Goal: Find specific page/section: Find specific page/section

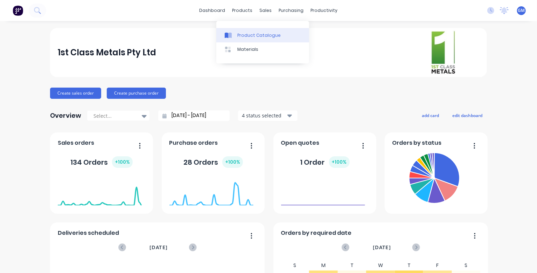
click at [243, 35] on link "Product Catalogue" at bounding box center [262, 35] width 93 height 14
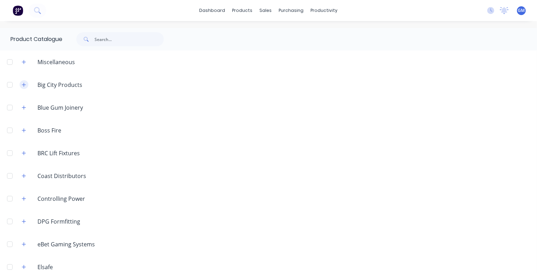
click at [28, 89] on button "button" at bounding box center [24, 84] width 9 height 9
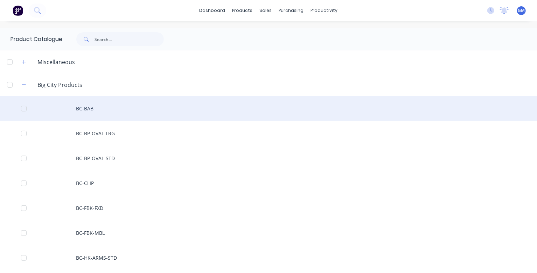
click at [90, 121] on div "BC-BAB" at bounding box center [268, 108] width 537 height 25
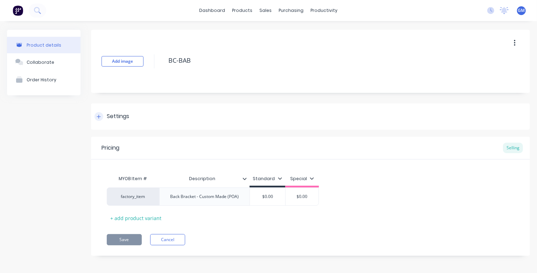
scroll to position [3, 0]
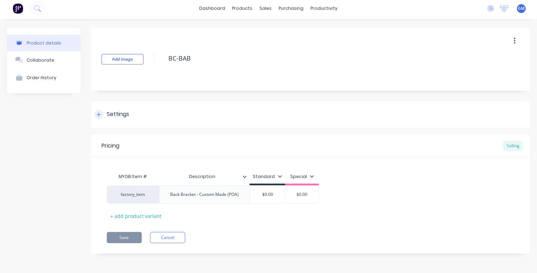
click at [105, 114] on div "Settings" at bounding box center [112, 114] width 35 height 9
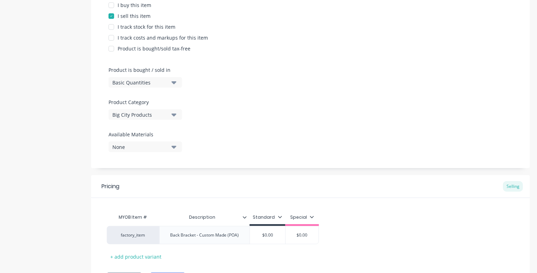
scroll to position [178, 0]
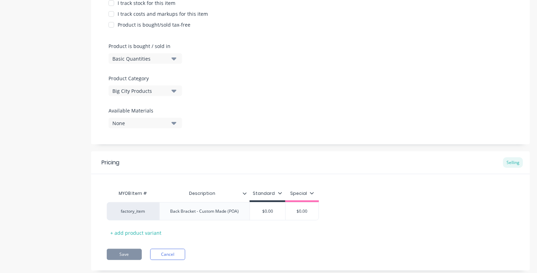
click at [174, 62] on icon "button" at bounding box center [174, 59] width 5 height 8
click at [174, 127] on icon "button" at bounding box center [174, 123] width 5 height 8
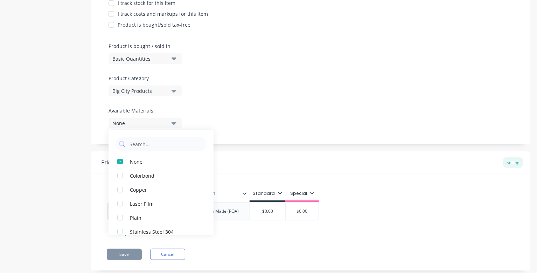
click at [174, 127] on icon "button" at bounding box center [174, 123] width 5 height 8
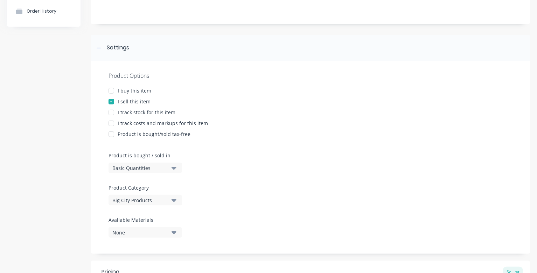
scroll to position [0, 0]
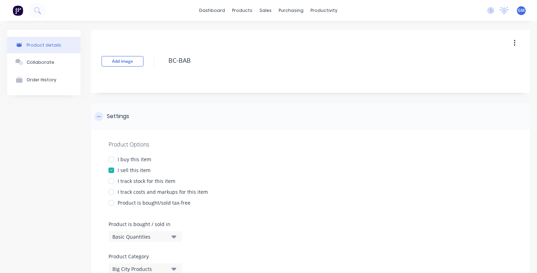
click at [105, 117] on div "Settings" at bounding box center [112, 116] width 35 height 9
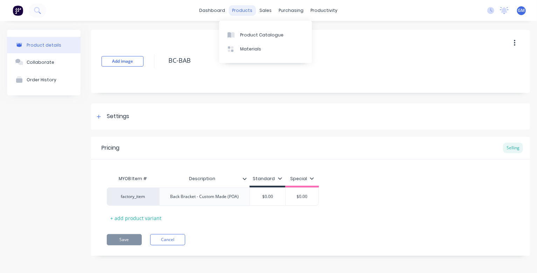
click at [236, 11] on div "products" at bounding box center [242, 10] width 27 height 11
click at [255, 38] on div "Product Catalogue" at bounding box center [261, 35] width 43 height 6
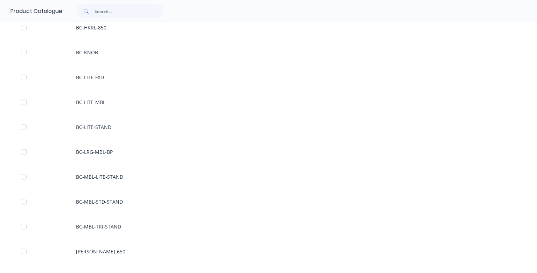
scroll to position [280, 0]
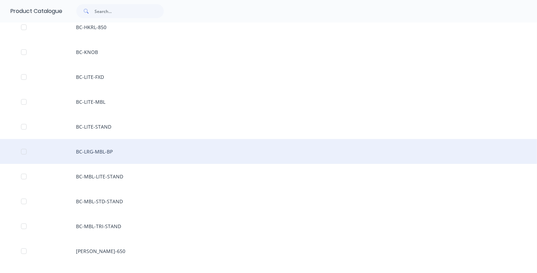
click at [98, 164] on div "BC-LRG-MBL-BP" at bounding box center [268, 151] width 537 height 25
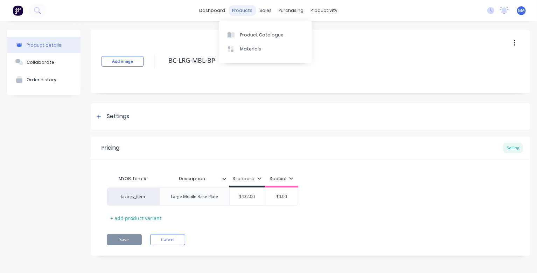
click at [229, 12] on div "products" at bounding box center [242, 10] width 27 height 11
click at [241, 39] on link "Product Catalogue" at bounding box center [265, 35] width 93 height 14
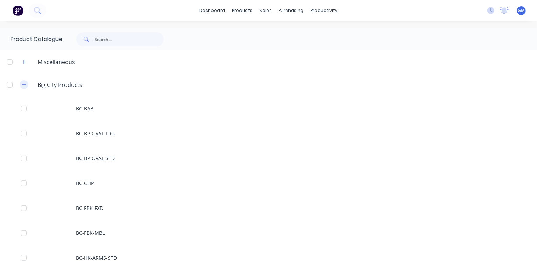
click at [26, 85] on icon "button" at bounding box center [24, 84] width 4 height 0
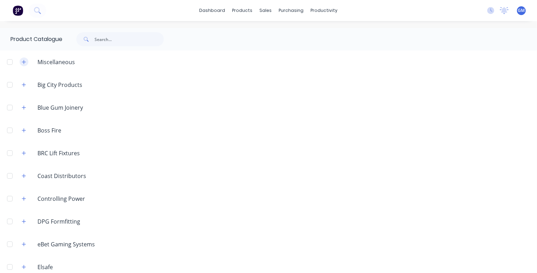
click at [26, 64] on icon "button" at bounding box center [24, 62] width 4 height 5
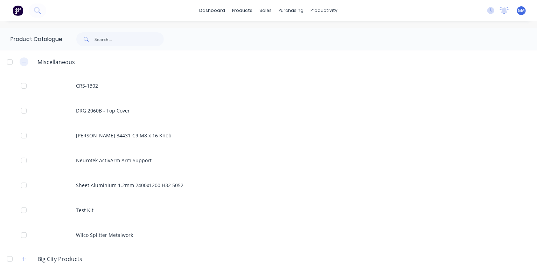
click at [26, 64] on icon "button" at bounding box center [24, 62] width 4 height 5
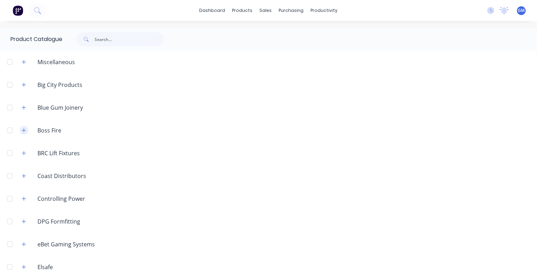
click at [28, 134] on button "button" at bounding box center [24, 130] width 9 height 9
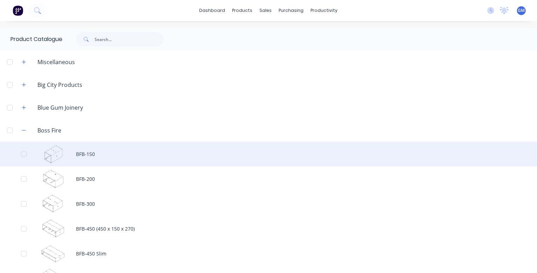
click at [91, 166] on div "BFB-150" at bounding box center [268, 153] width 537 height 25
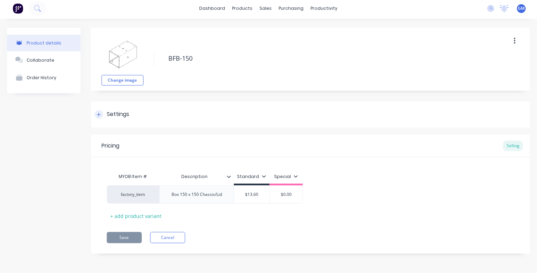
scroll to position [3, 0]
click at [510, 41] on button "button" at bounding box center [515, 41] width 16 height 13
click at [45, 147] on div "Product details Collaborate Order History" at bounding box center [44, 146] width 74 height 236
click at [41, 63] on div "Collaborate" at bounding box center [41, 59] width 28 height 5
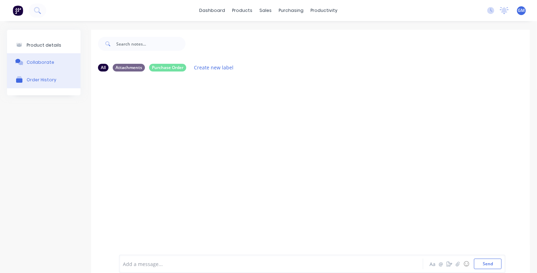
click at [54, 82] on div "Order History" at bounding box center [42, 79] width 30 height 5
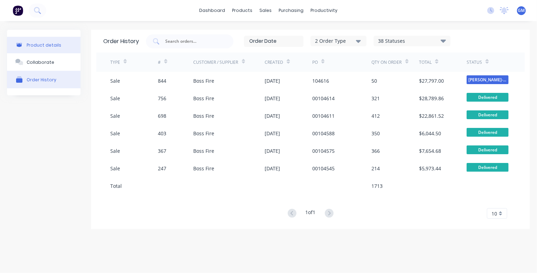
click at [51, 53] on button "Product details" at bounding box center [44, 45] width 74 height 16
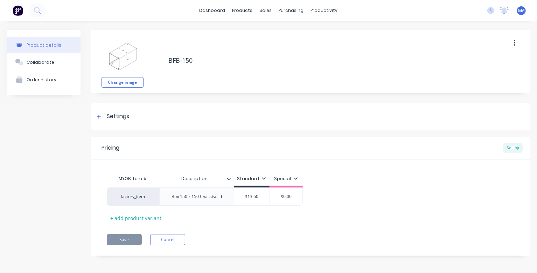
type textarea "x"
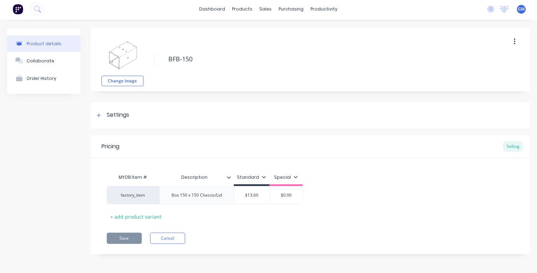
scroll to position [3, 0]
